Goal: Use online tool/utility: Utilize a website feature to perform a specific function

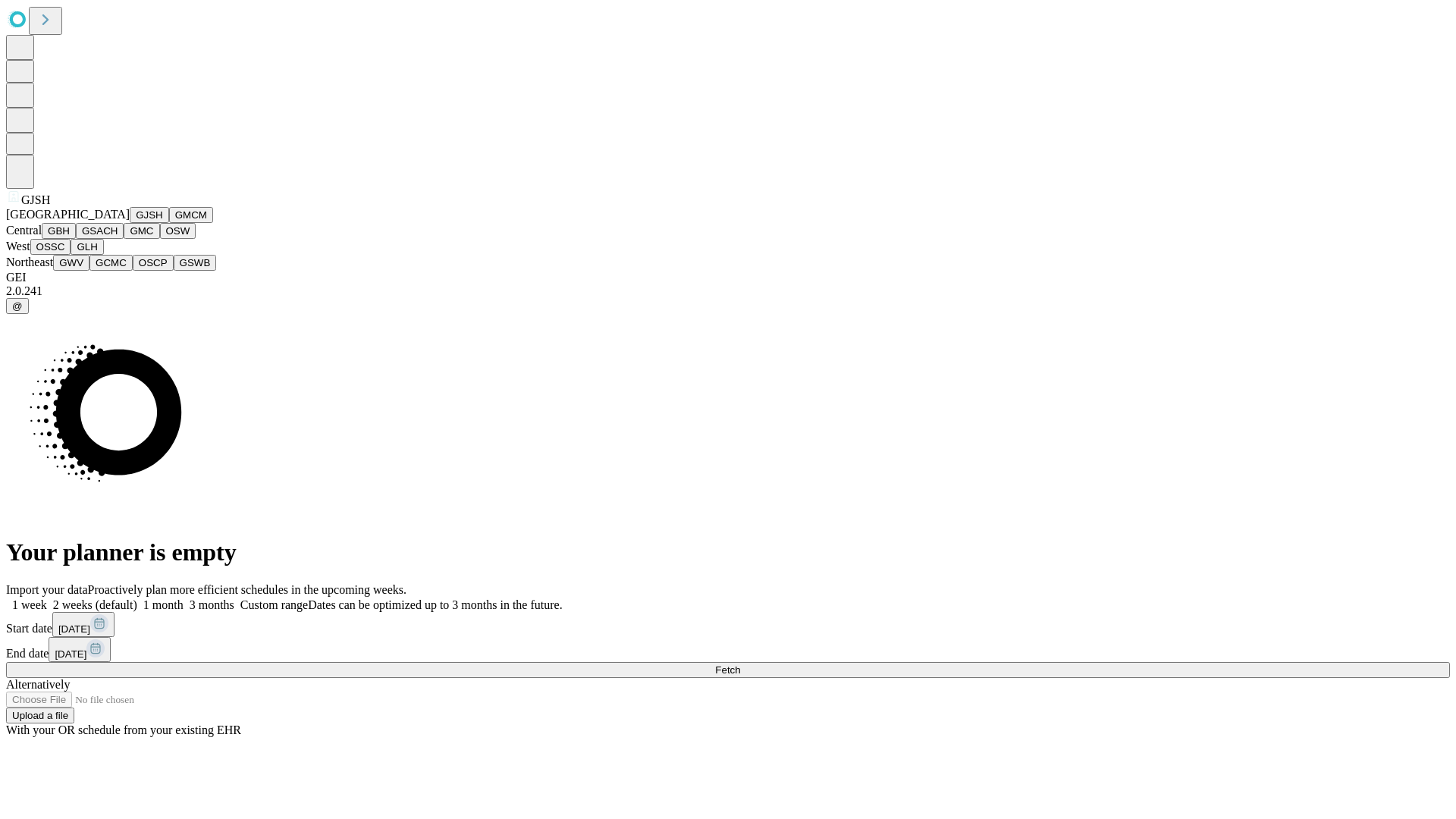
click at [130, 223] on button "GJSH" at bounding box center [149, 215] width 39 height 16
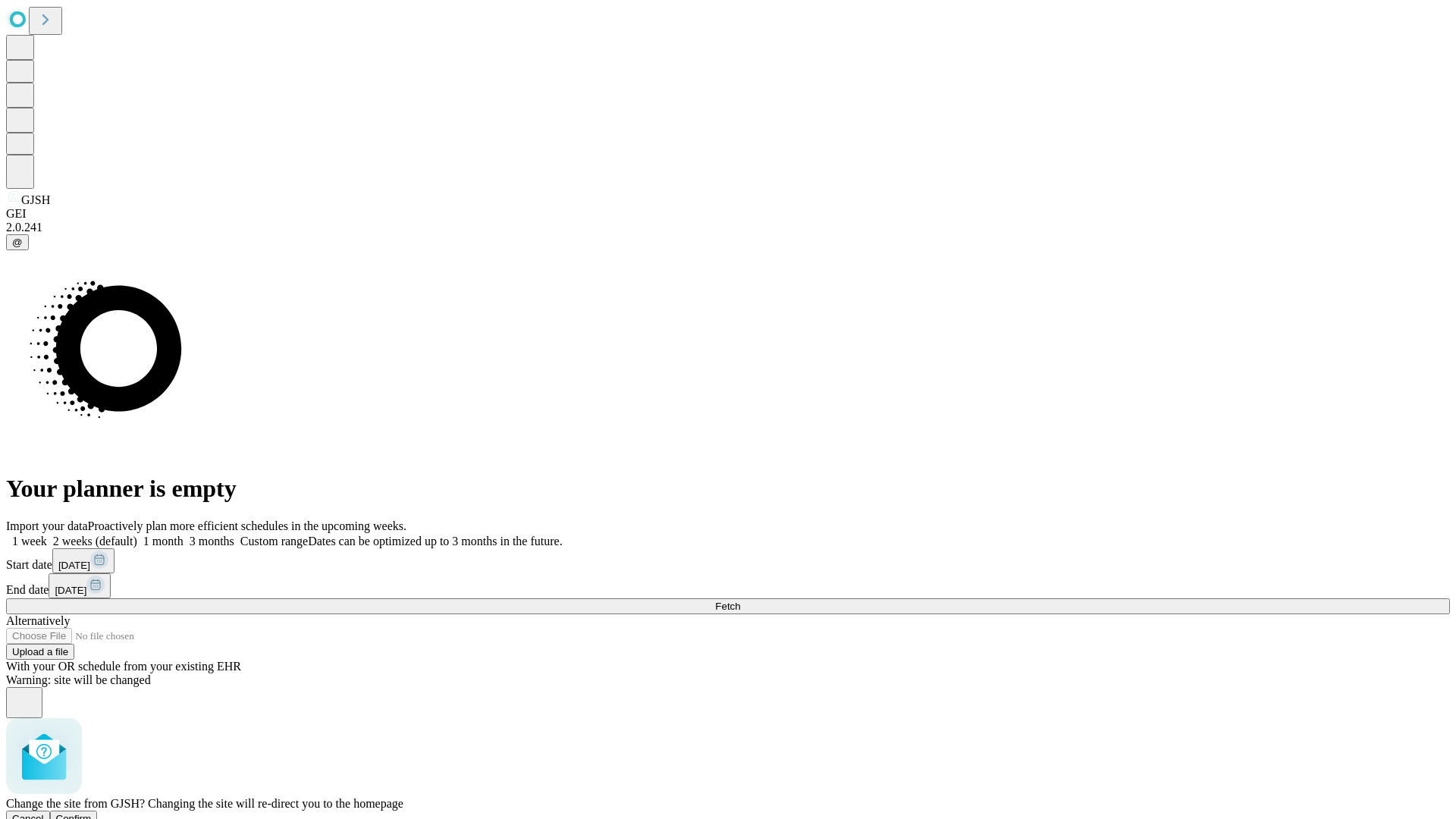
click at [92, 813] on span "Confirm" at bounding box center [73, 818] width 35 height 11
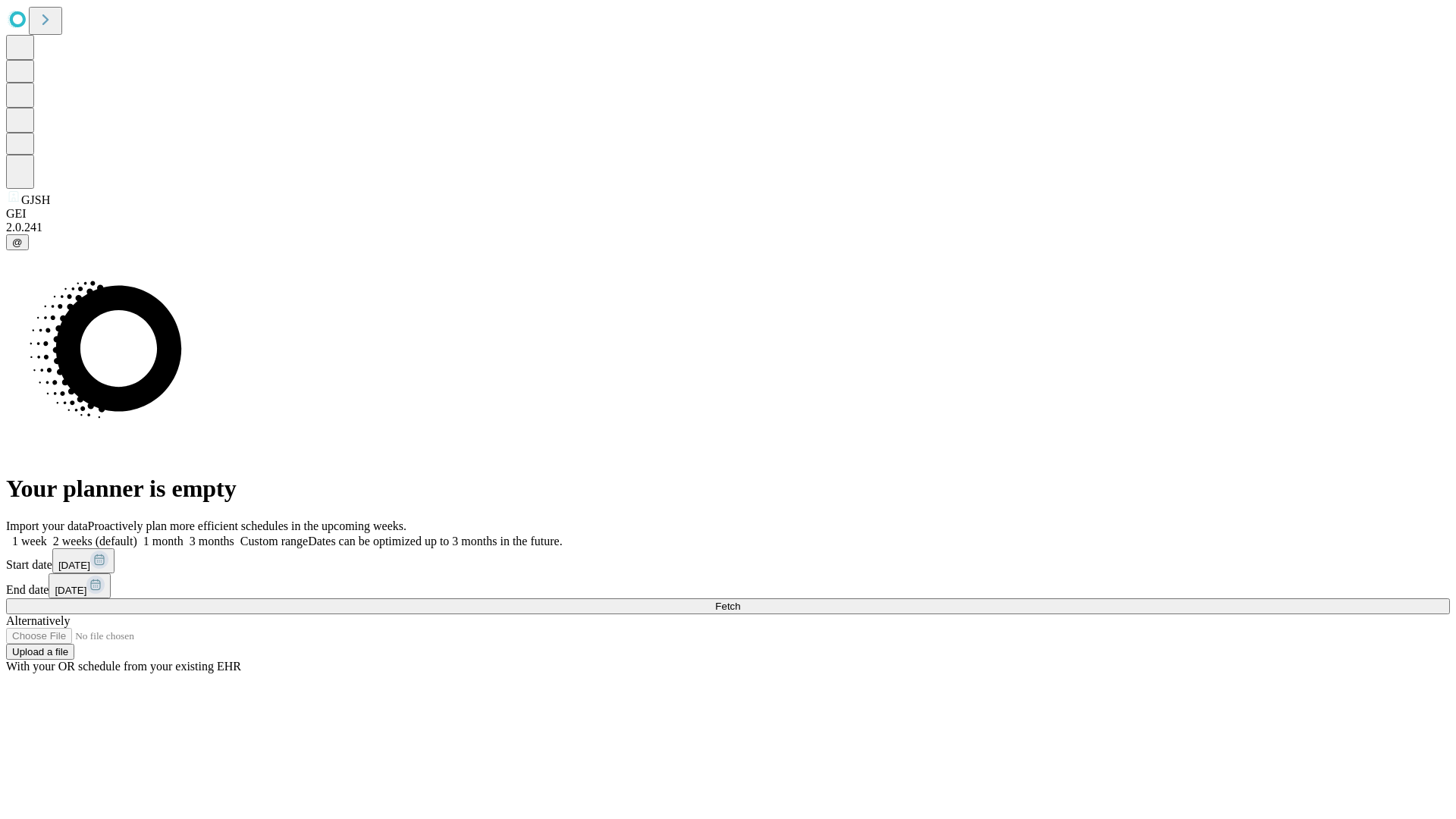
click at [137, 534] on label "2 weeks (default)" at bounding box center [92, 540] width 90 height 13
click at [740, 600] on span "Fetch" at bounding box center [728, 606] width 25 height 11
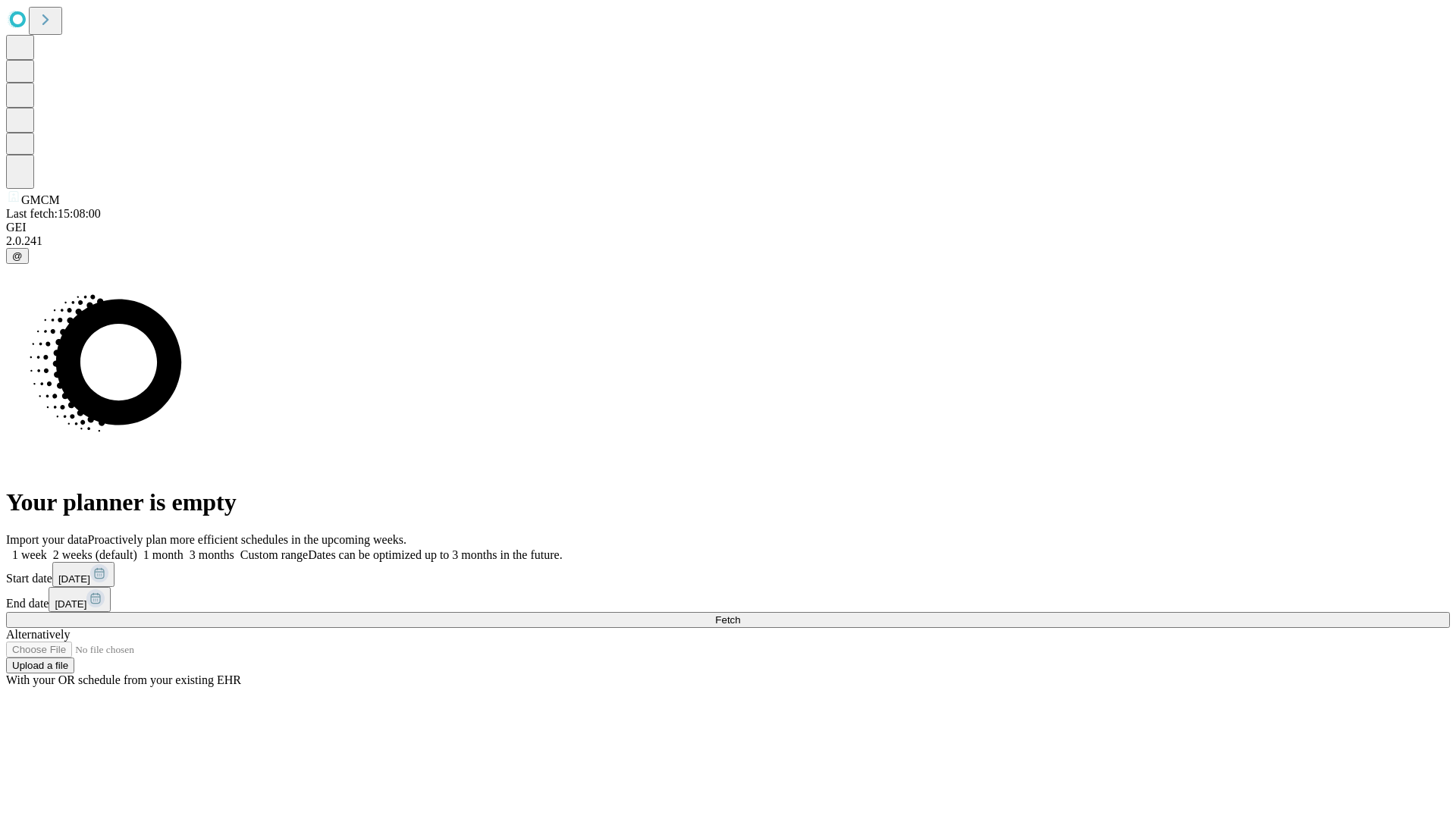
click at [137, 548] on label "2 weeks (default)" at bounding box center [92, 555] width 90 height 13
click at [740, 614] on span "Fetch" at bounding box center [728, 620] width 25 height 11
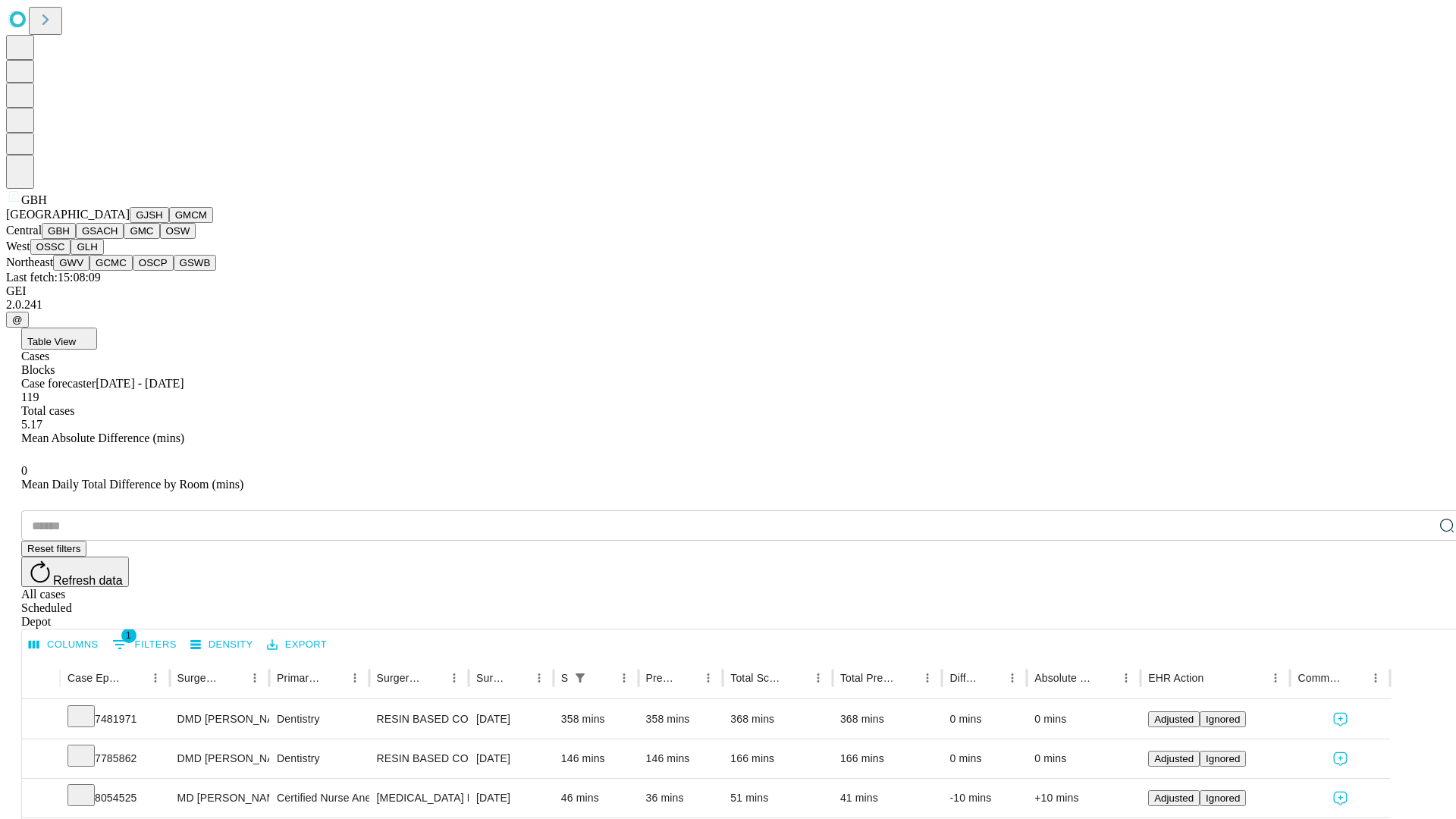
click at [117, 239] on button "GSACH" at bounding box center [99, 231] width 48 height 16
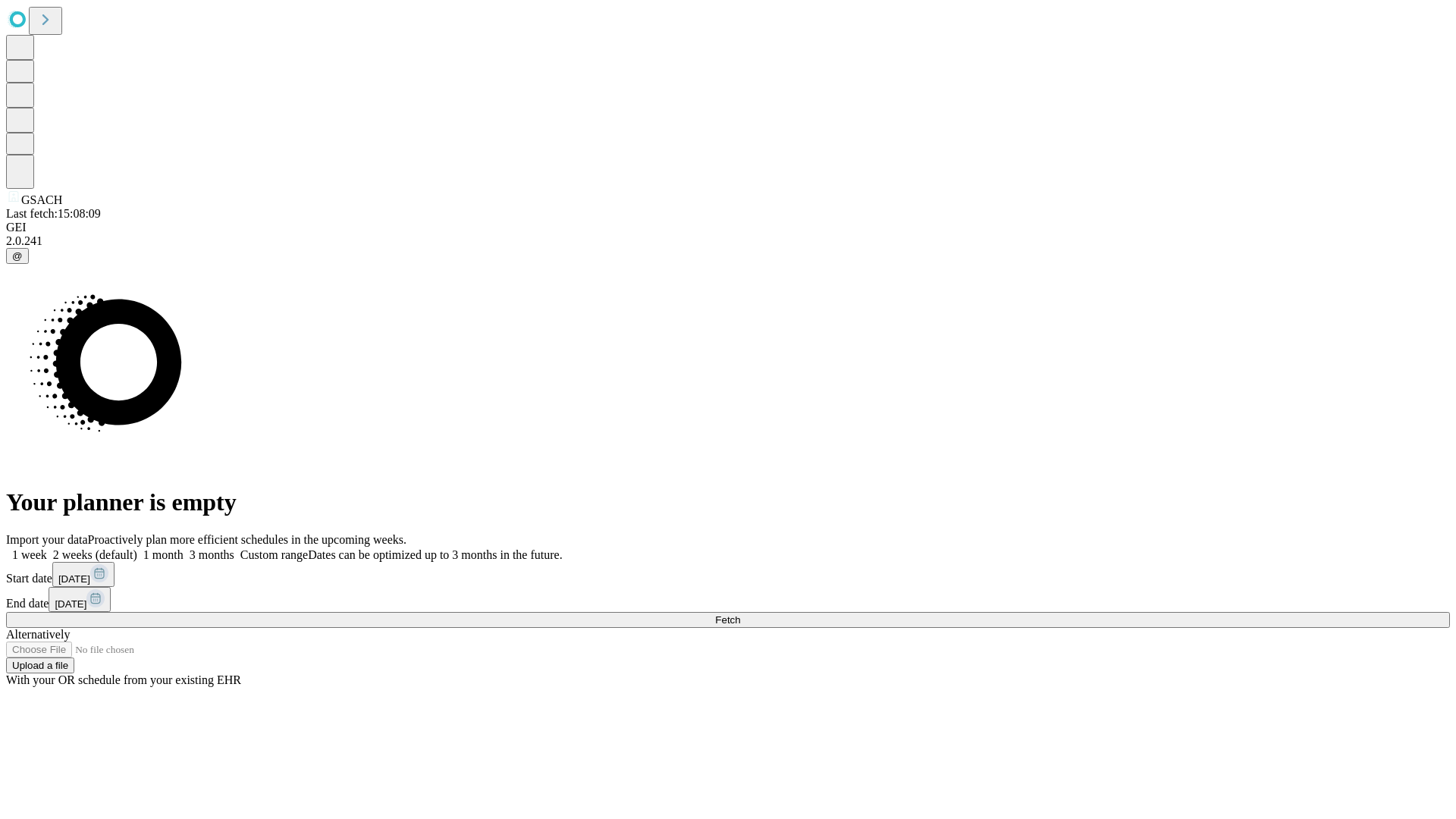
click at [137, 548] on label "2 weeks (default)" at bounding box center [92, 555] width 90 height 13
click at [740, 614] on span "Fetch" at bounding box center [728, 620] width 25 height 11
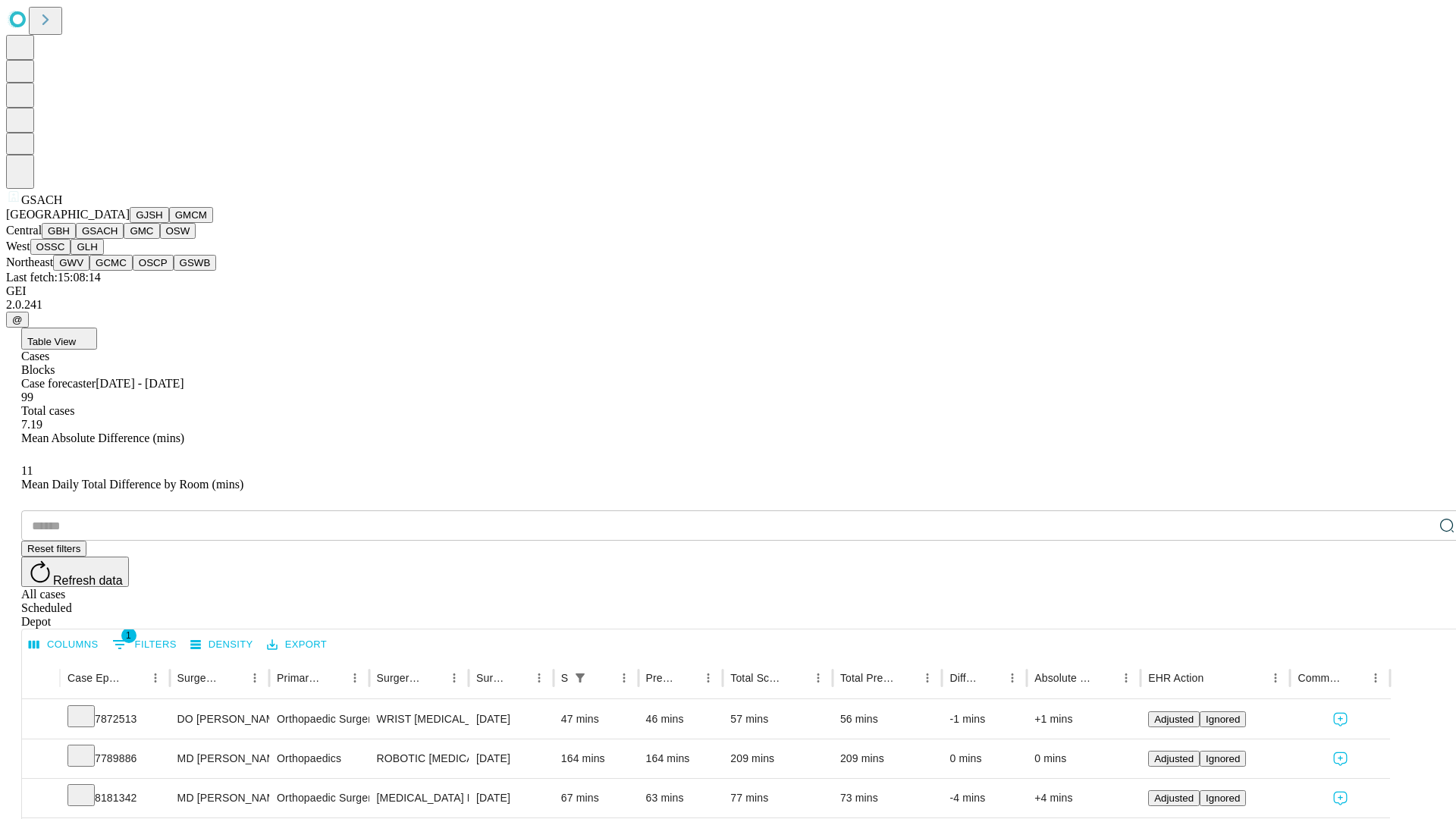
click at [123, 239] on button "GMC" at bounding box center [141, 231] width 35 height 16
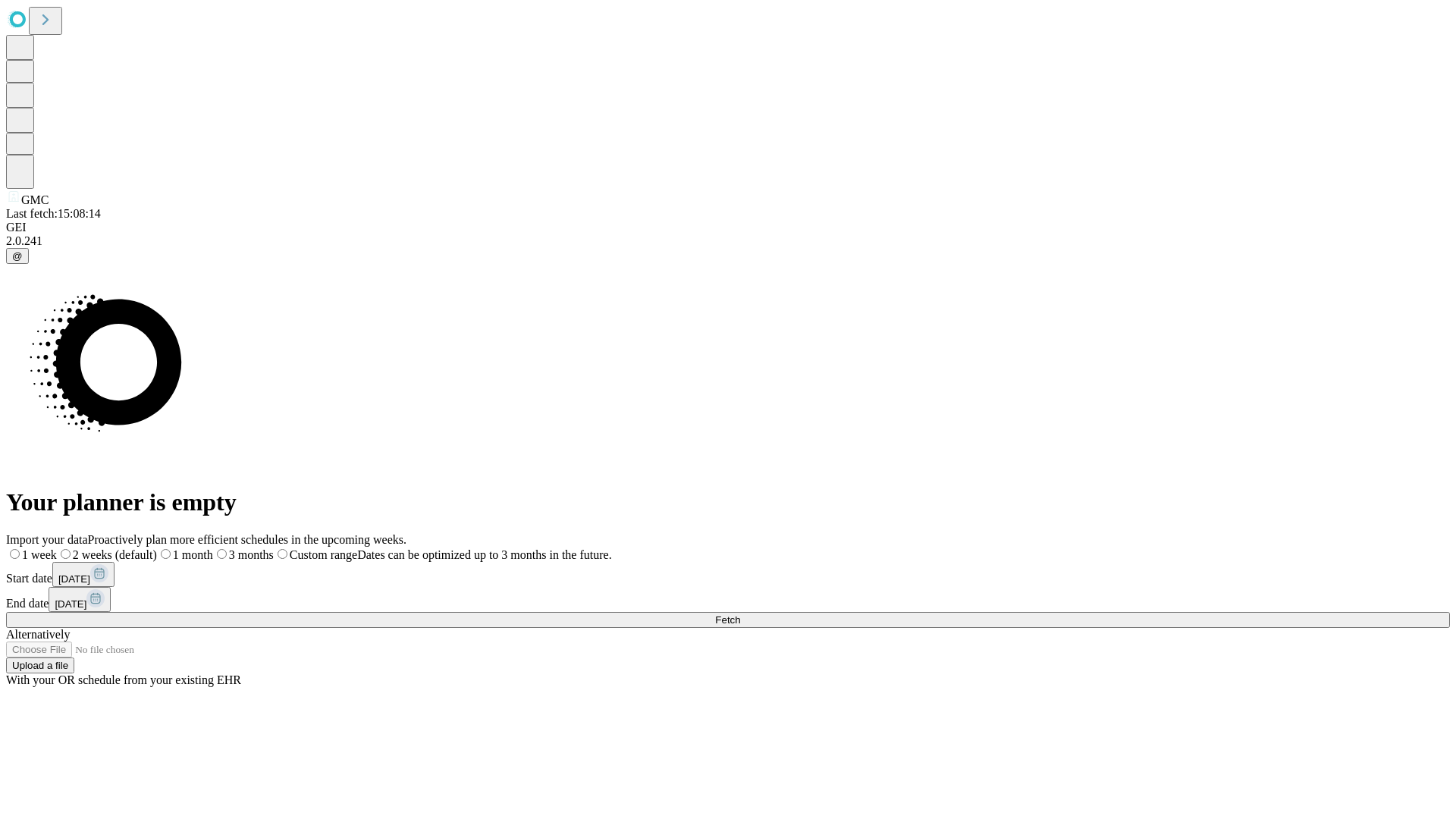
click at [740, 614] on span "Fetch" at bounding box center [728, 620] width 25 height 11
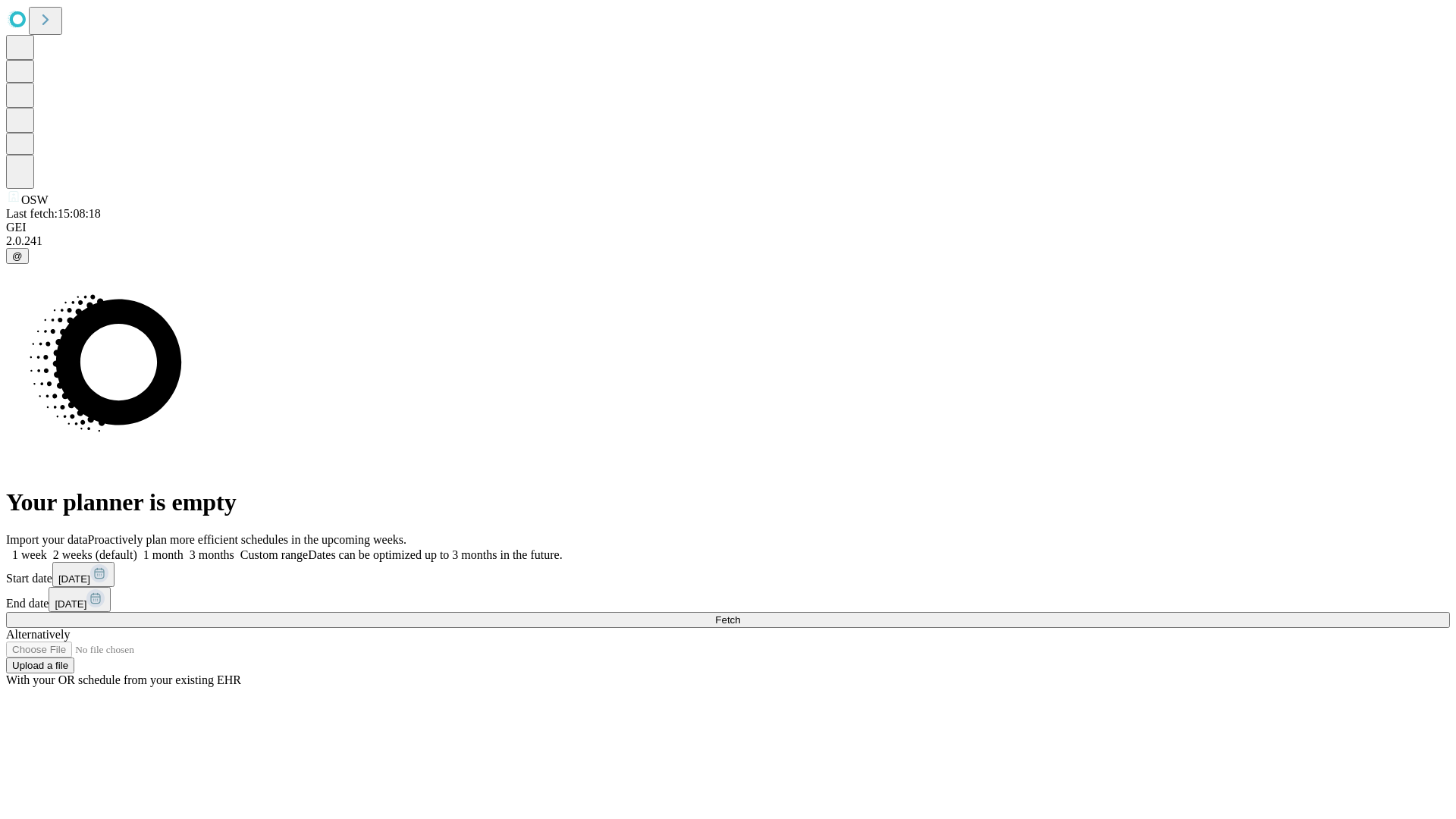
click at [137, 548] on label "2 weeks (default)" at bounding box center [92, 555] width 90 height 13
click at [740, 614] on span "Fetch" at bounding box center [728, 620] width 25 height 11
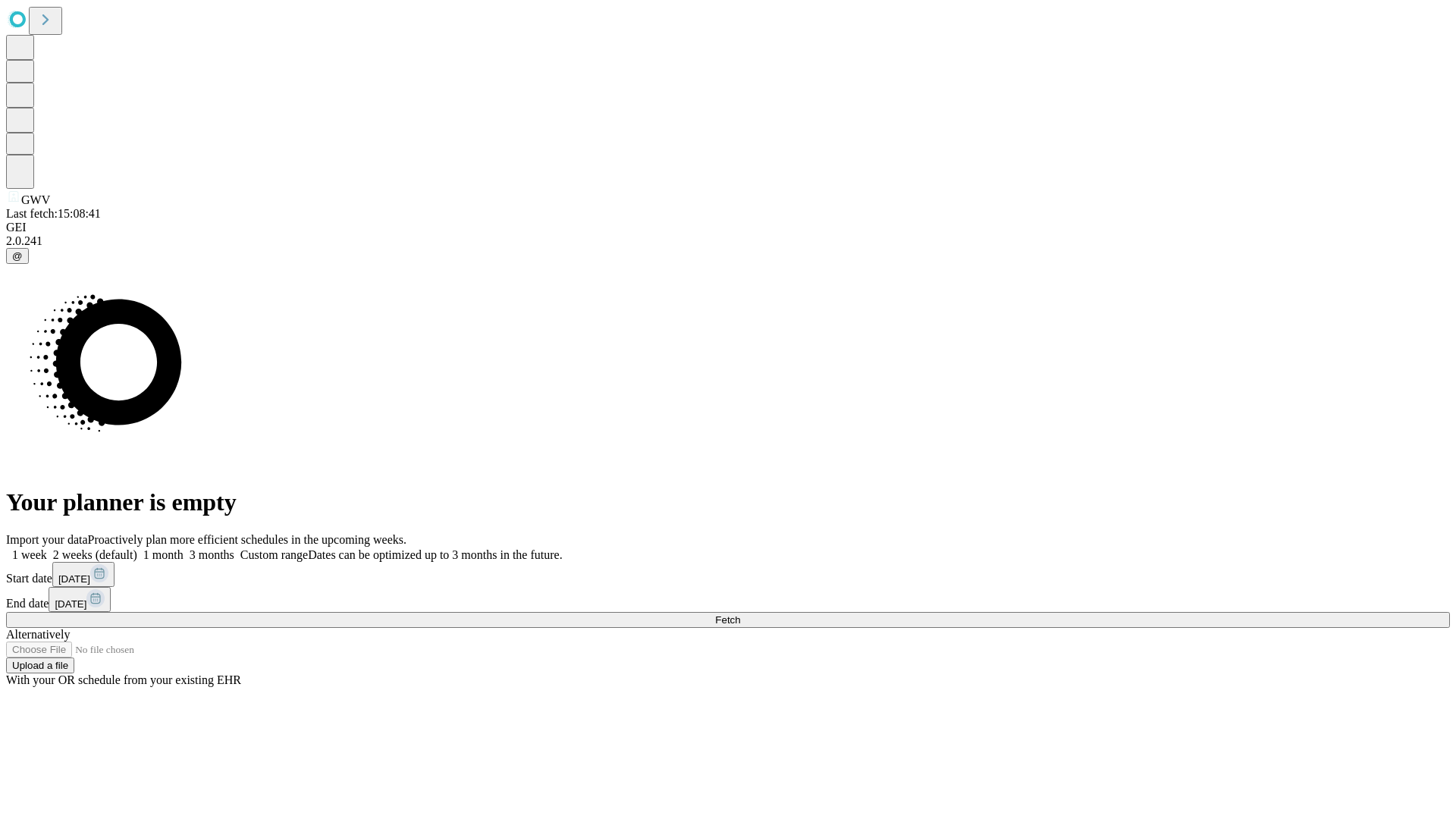
click at [137, 548] on label "2 weeks (default)" at bounding box center [92, 555] width 90 height 13
click at [740, 614] on span "Fetch" at bounding box center [728, 620] width 25 height 11
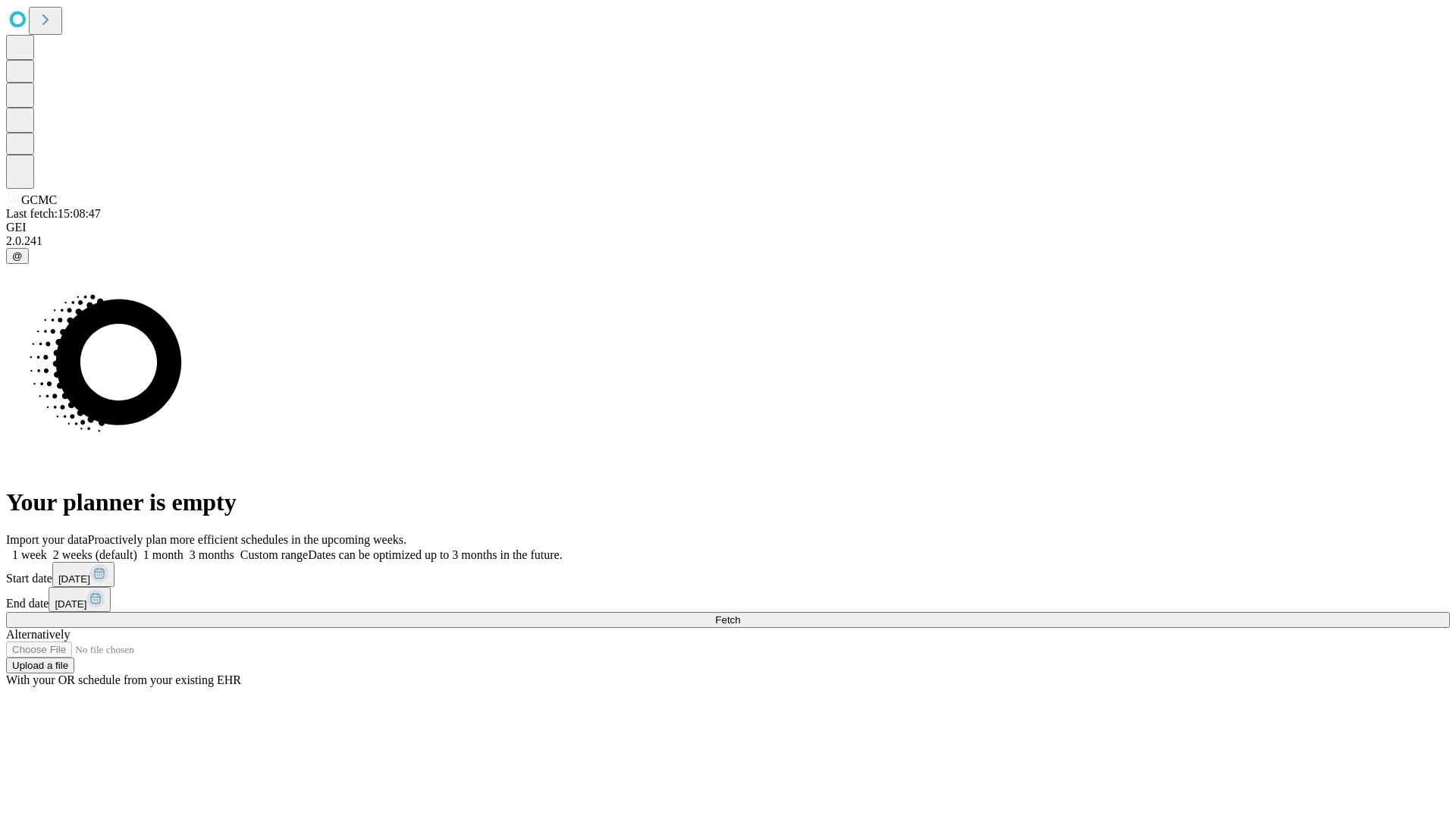
click at [137, 548] on label "2 weeks (default)" at bounding box center [92, 555] width 90 height 13
click at [740, 614] on span "Fetch" at bounding box center [728, 620] width 25 height 11
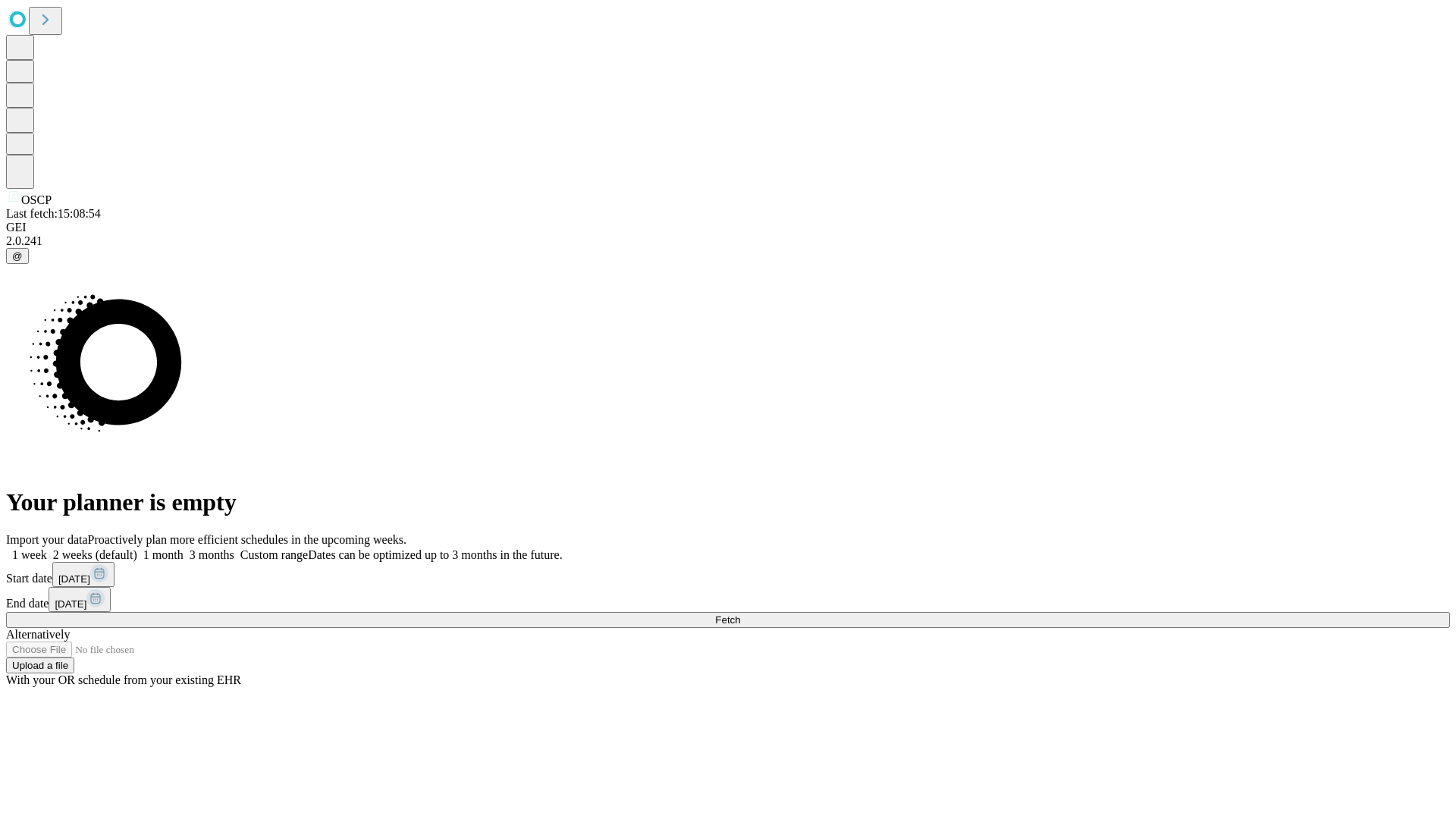
click at [137, 548] on label "2 weeks (default)" at bounding box center [92, 555] width 90 height 13
click at [740, 614] on span "Fetch" at bounding box center [728, 620] width 25 height 11
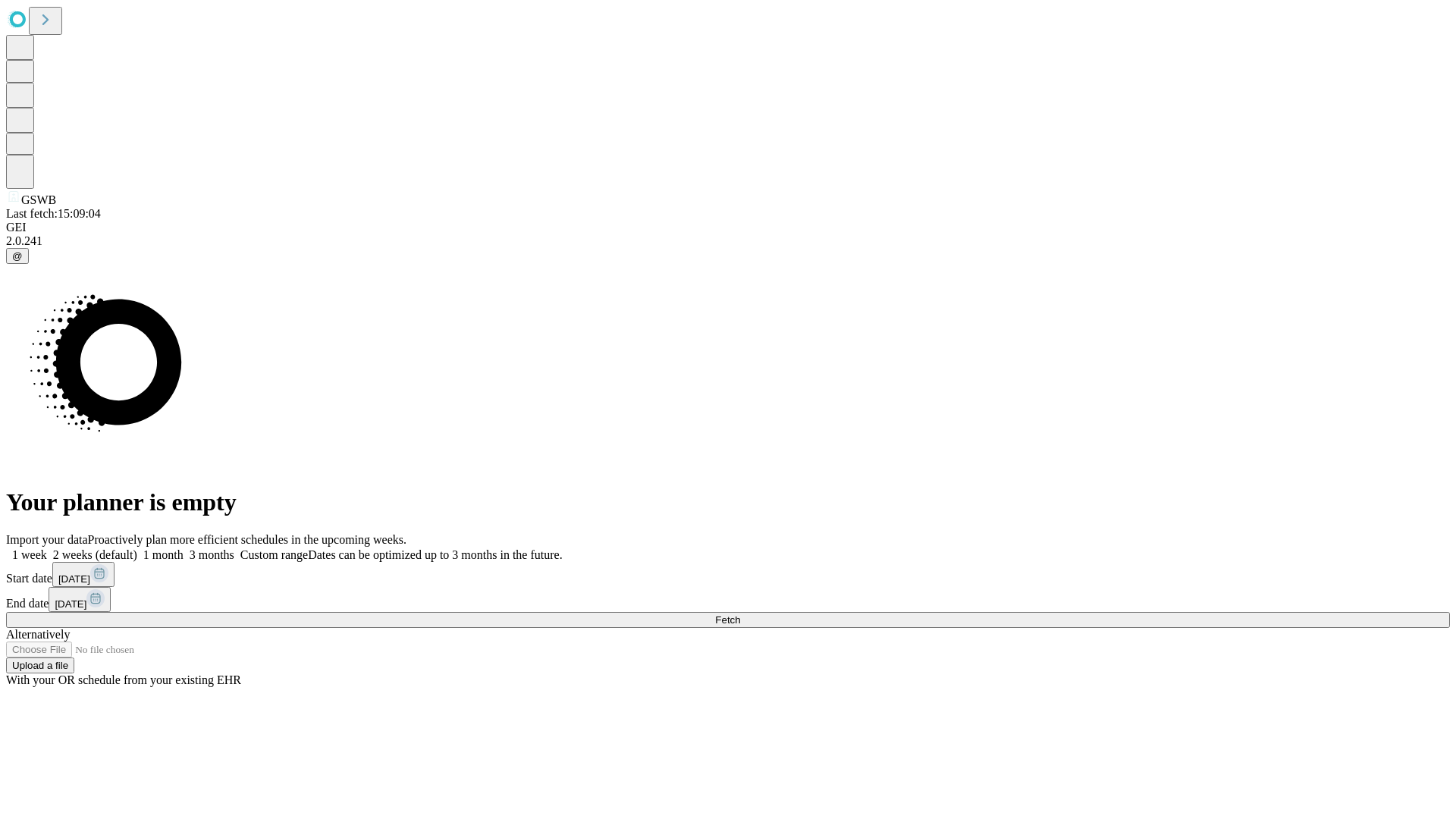
click at [137, 548] on label "2 weeks (default)" at bounding box center [92, 555] width 90 height 13
click at [740, 614] on span "Fetch" at bounding box center [728, 620] width 25 height 11
